Goal: Information Seeking & Learning: Find specific fact

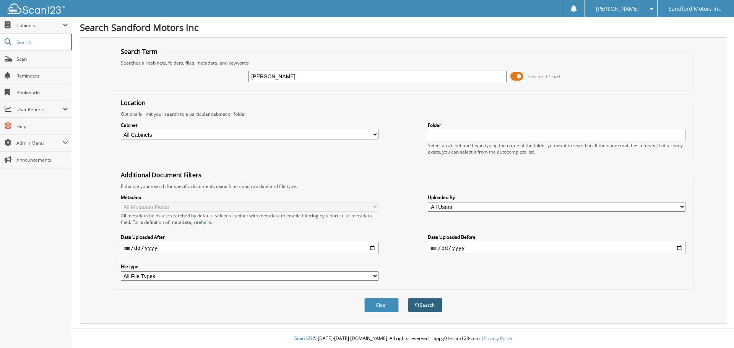
type input "[PERSON_NAME]"
click at [432, 310] on button "Search" at bounding box center [425, 305] width 34 height 14
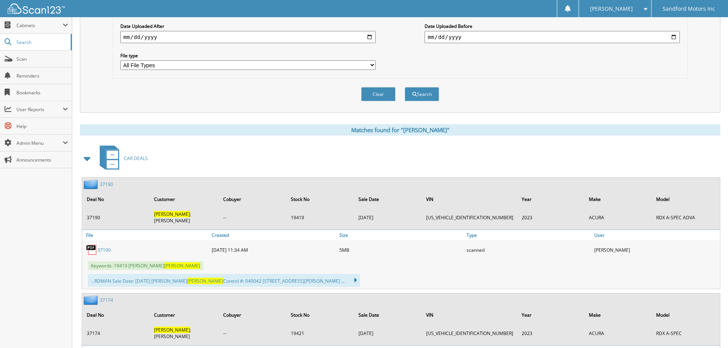
scroll to position [229, 0]
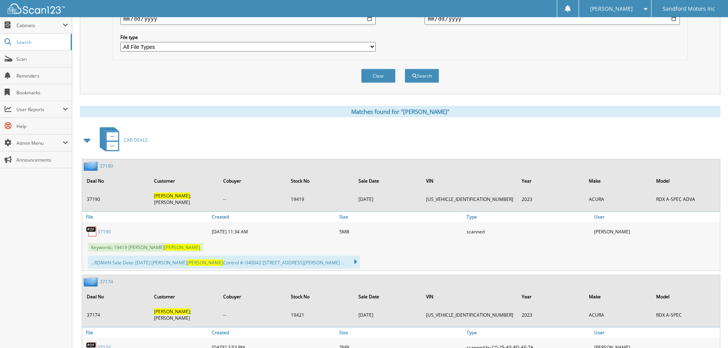
click at [106, 229] on link "37190" at bounding box center [103, 232] width 13 height 6
click at [102, 279] on link "37174" at bounding box center [106, 282] width 13 height 6
